Goal: Communication & Community: Answer question/provide support

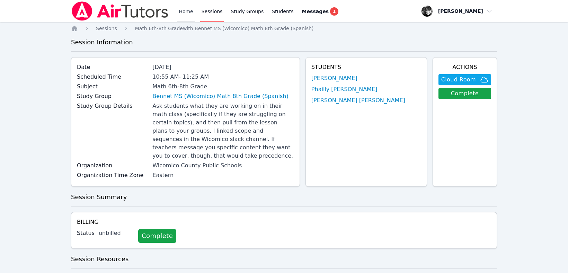
click at [182, 8] on link "Home" at bounding box center [185, 11] width 17 height 22
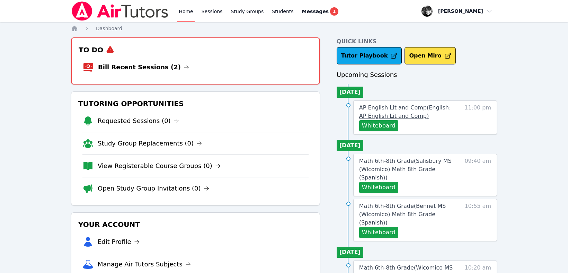
click at [366, 113] on span "AP English Lit and Comp ( English: AP English Lit and Comp )" at bounding box center [405, 111] width 92 height 15
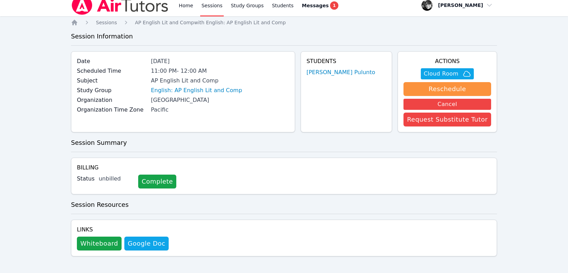
scroll to position [8, 0]
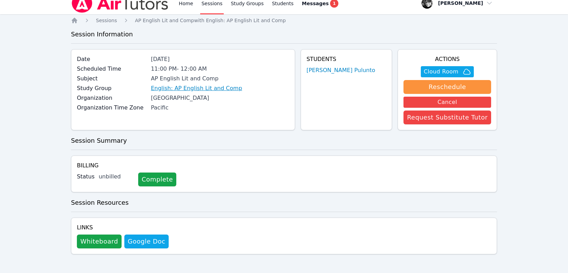
click at [194, 89] on link "English: AP English Lit and Comp" at bounding box center [196, 88] width 91 height 8
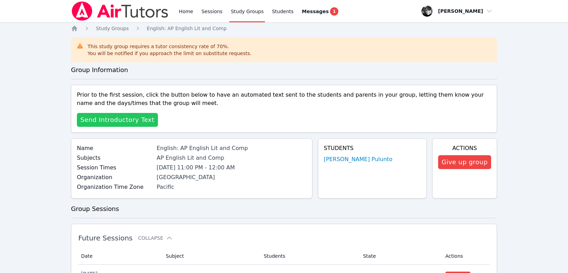
click at [133, 119] on span "Send Introductory Text" at bounding box center [117, 120] width 74 height 10
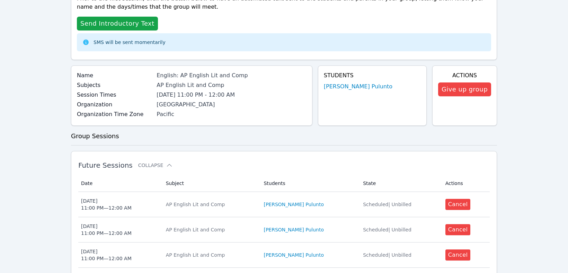
scroll to position [81, 0]
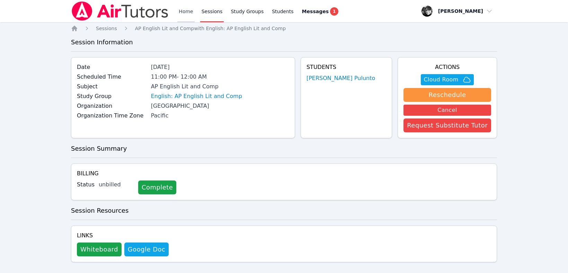
click at [184, 12] on link "Home" at bounding box center [185, 11] width 17 height 22
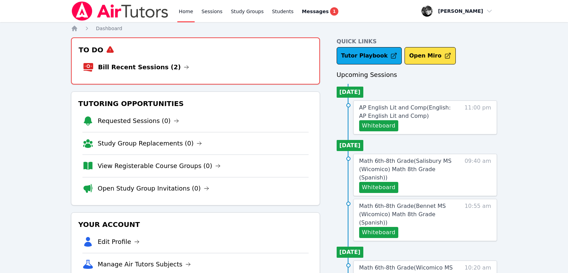
click at [177, 0] on link "Home" at bounding box center [185, 11] width 17 height 22
click at [303, 82] on div "To Do Bill Recent Sessions (2)" at bounding box center [195, 60] width 249 height 47
